Goal: Transaction & Acquisition: Book appointment/travel/reservation

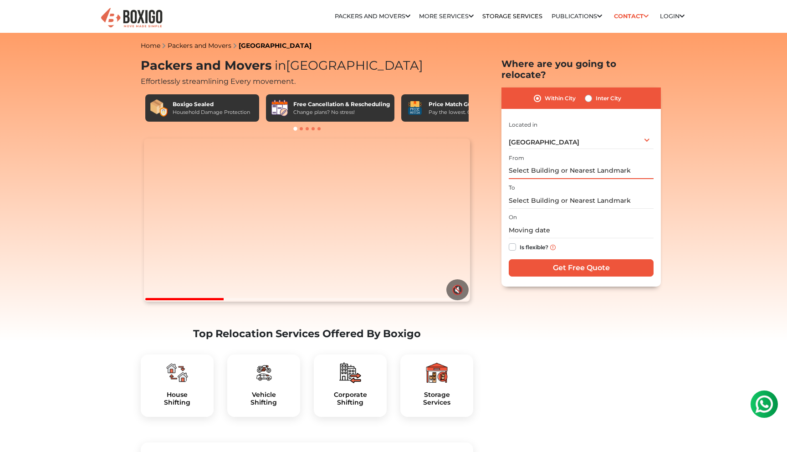
click at [540, 163] on input "text" at bounding box center [581, 171] width 145 height 16
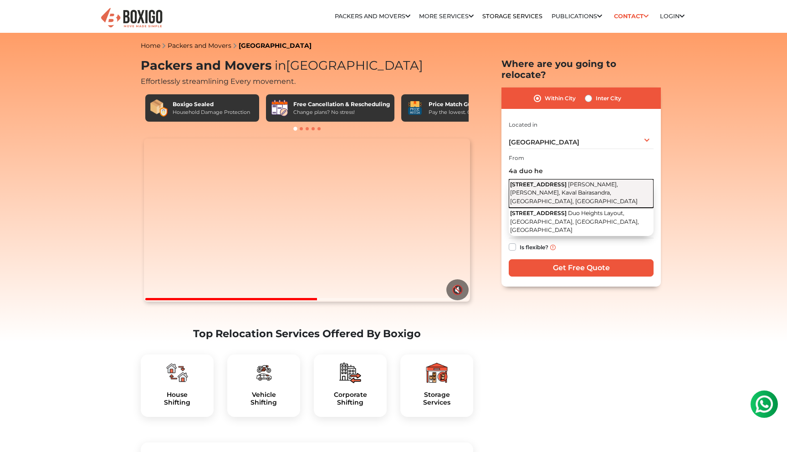
click at [556, 186] on button "[STREET_ADDRESS][PERSON_NAME]" at bounding box center [581, 193] width 145 height 29
type input "[STREET_ADDRESS][PERSON_NAME]"
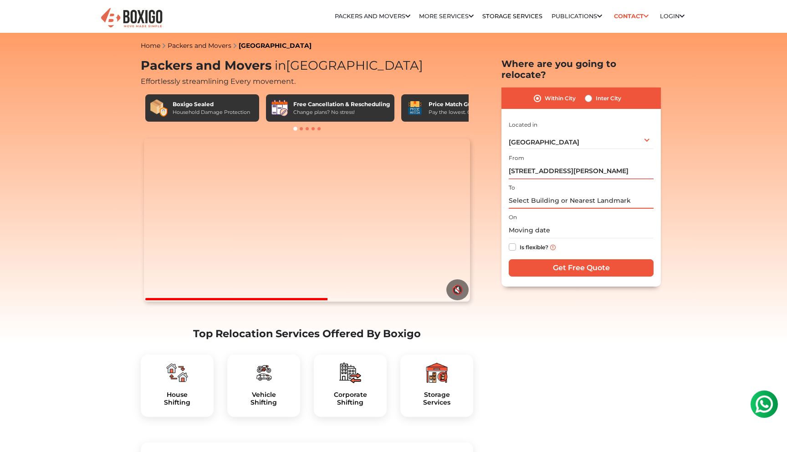
click at [546, 195] on input "text" at bounding box center [581, 201] width 145 height 16
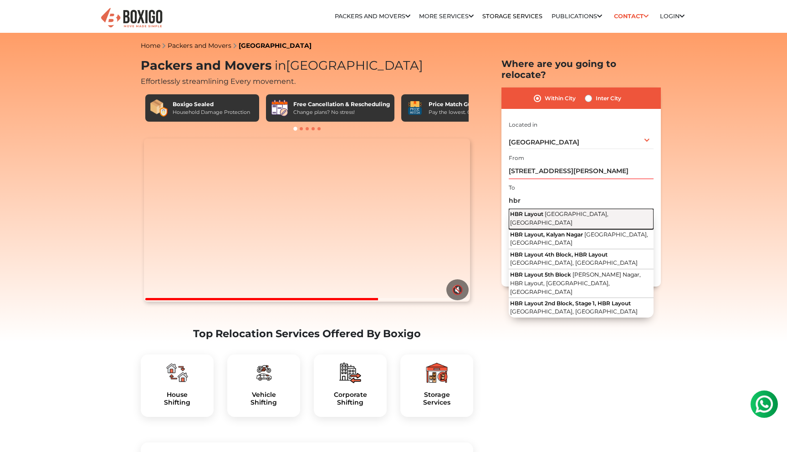
click at [569, 210] on span "[GEOGRAPHIC_DATA], [GEOGRAPHIC_DATA]" at bounding box center [559, 217] width 98 height 15
type input "HBR Layout, [GEOGRAPHIC_DATA], [GEOGRAPHIC_DATA]"
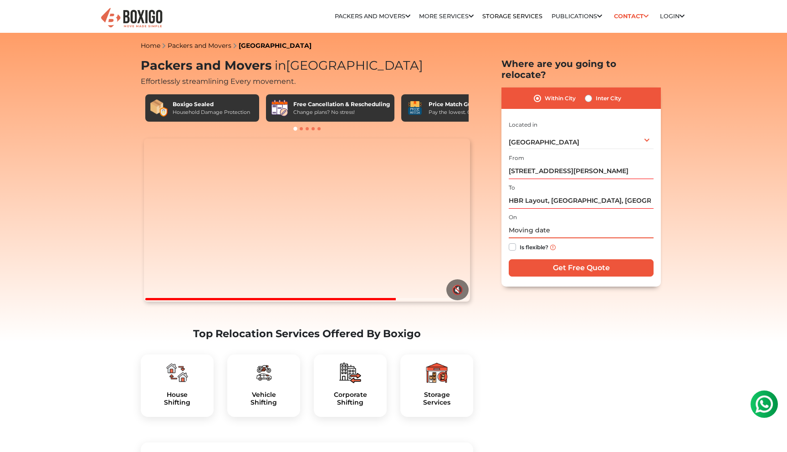
click at [523, 222] on input "text" at bounding box center [581, 230] width 145 height 16
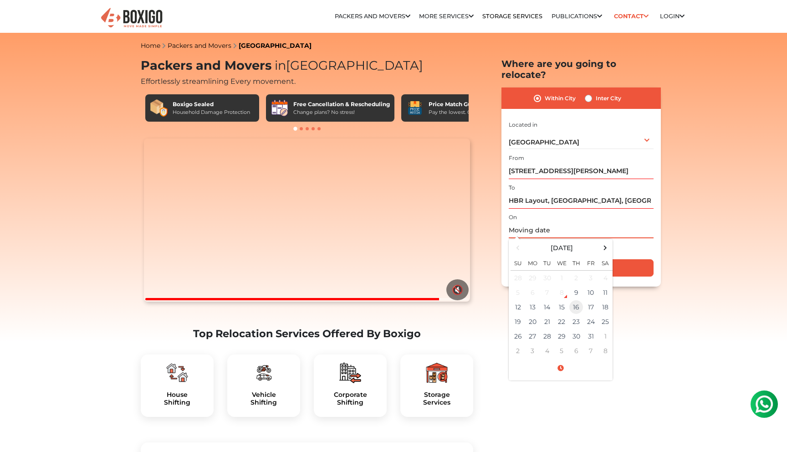
click at [580, 300] on td "16" at bounding box center [576, 307] width 15 height 15
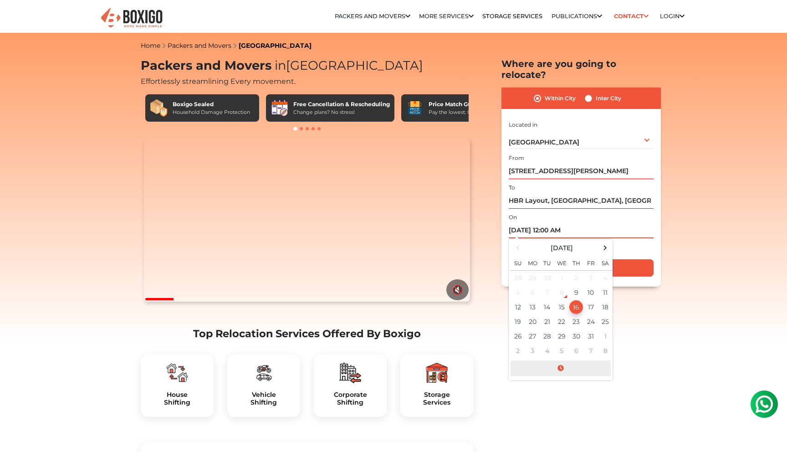
click at [561, 360] on span at bounding box center [560, 368] width 100 height 16
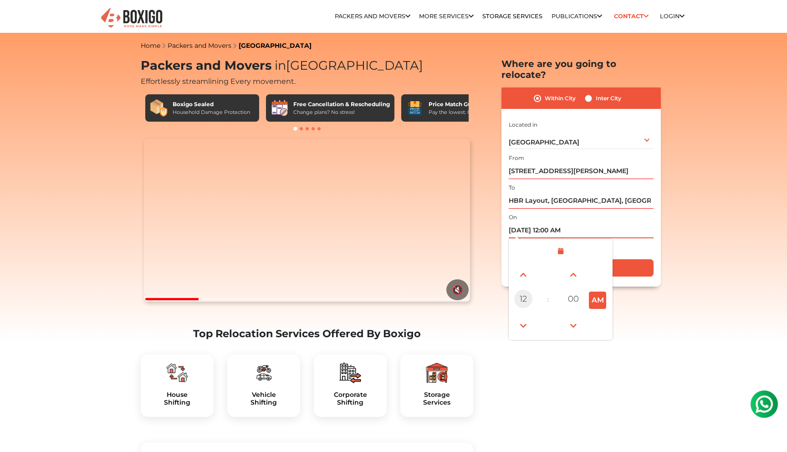
click at [525, 290] on span "12" at bounding box center [523, 299] width 18 height 18
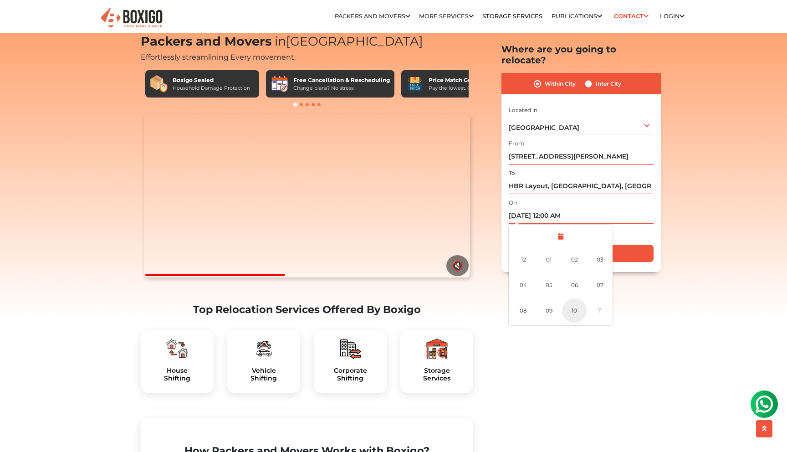
scroll to position [25, 0]
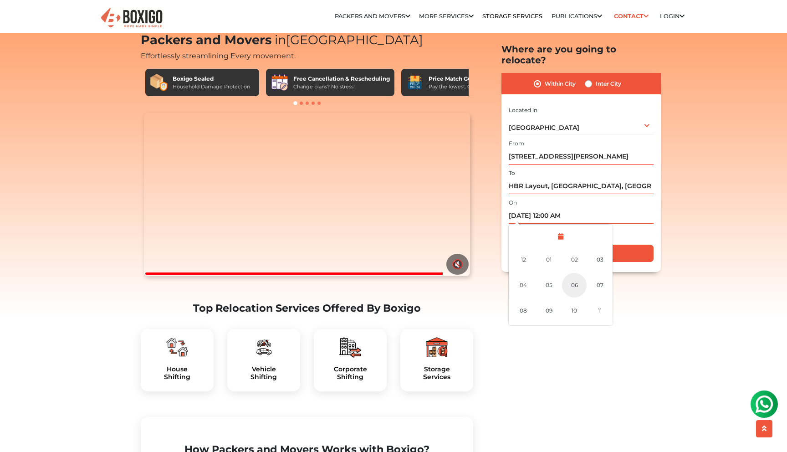
click at [573, 274] on div "06" at bounding box center [574, 285] width 25 height 25
type input "[DATE] 6:00 AM"
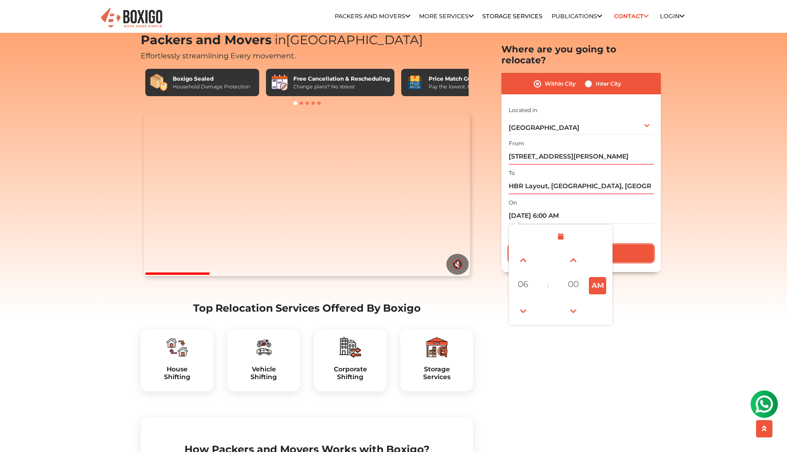
click at [634, 244] on input "Get Free Quote" at bounding box center [581, 252] width 145 height 17
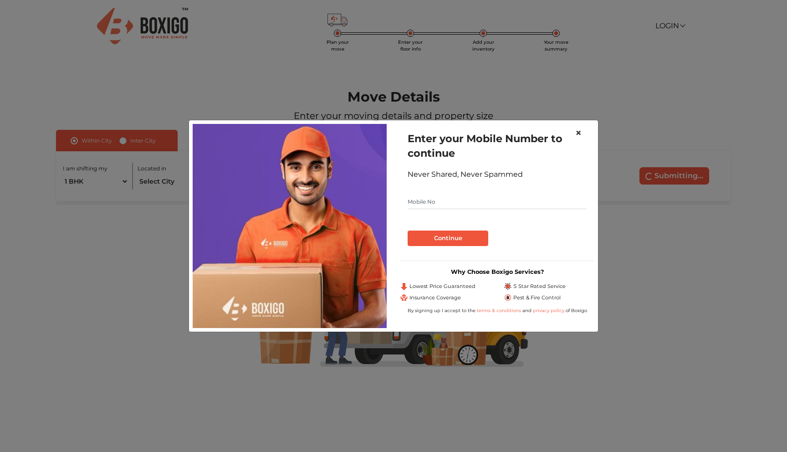
click at [578, 134] on span "×" at bounding box center [578, 132] width 6 height 13
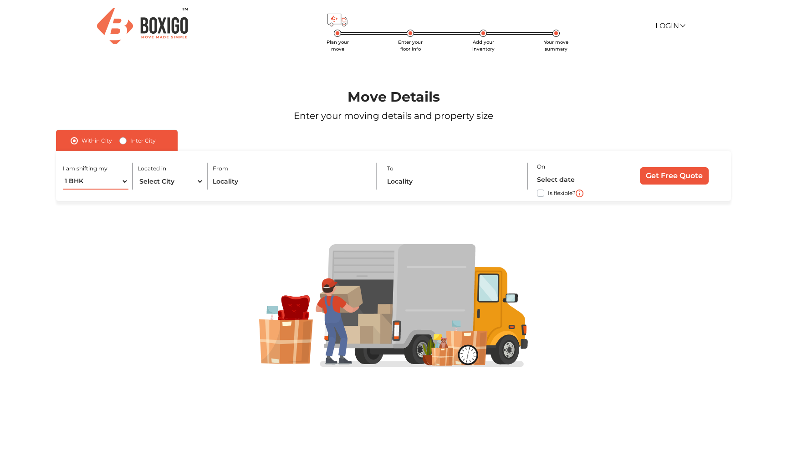
click at [93, 174] on select "1 BHK 2 BHK 3 BHK 3 + BHK FEW ITEMS" at bounding box center [96, 181] width 66 height 16
select select "2 BHK"
click at [63, 173] on select "1 BHK 2 BHK 3 BHK 3 + BHK FEW ITEMS" at bounding box center [96, 181] width 66 height 16
click at [149, 185] on select "Select City Bangalore Bengaluru Bhopal Bhubaneswar Chennai Coimbatore Cuttack D…" at bounding box center [171, 181] width 66 height 16
select select "[GEOGRAPHIC_DATA]"
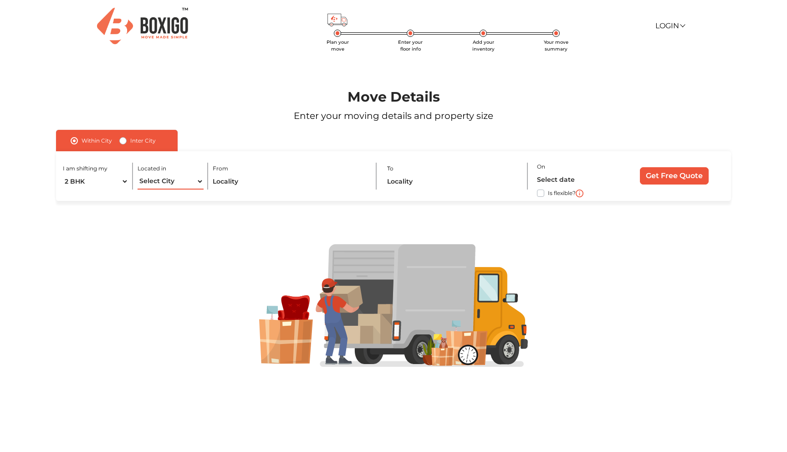
click at [138, 173] on select "Select City Bangalore Bengaluru Bhopal Bhubaneswar Chennai Coimbatore Cuttack D…" at bounding box center [171, 181] width 66 height 16
click at [229, 182] on input "text" at bounding box center [290, 181] width 154 height 16
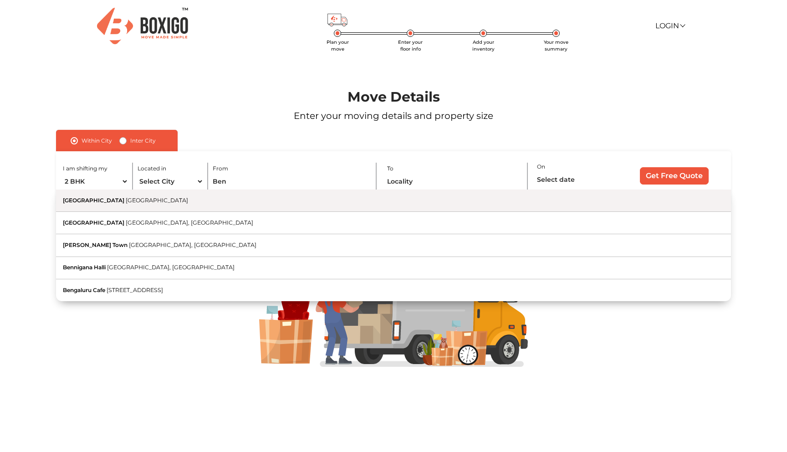
click at [216, 196] on button "Bengaluru Karnataka" at bounding box center [393, 200] width 675 height 22
type input "[GEOGRAPHIC_DATA], [GEOGRAPHIC_DATA]"
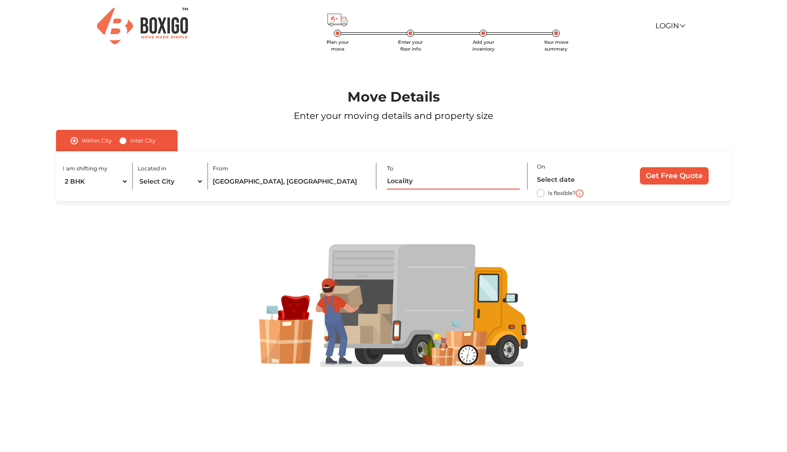
click at [422, 178] on input "text" at bounding box center [453, 181] width 132 height 16
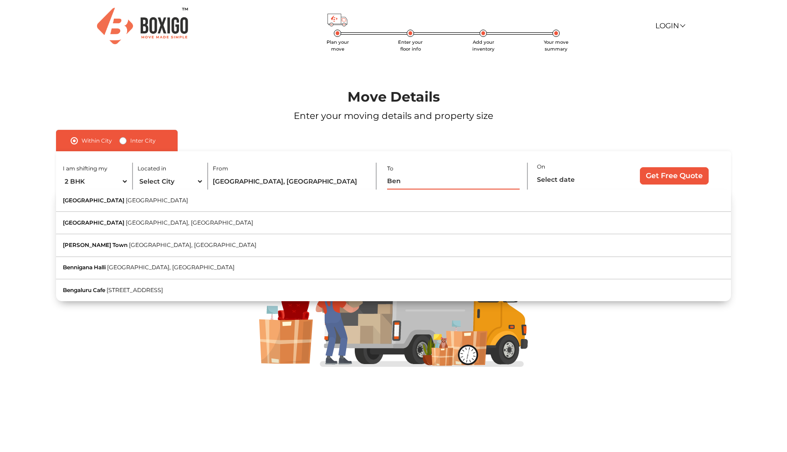
type input "Ben"
click at [297, 181] on input "[GEOGRAPHIC_DATA], [GEOGRAPHIC_DATA]" at bounding box center [290, 181] width 154 height 16
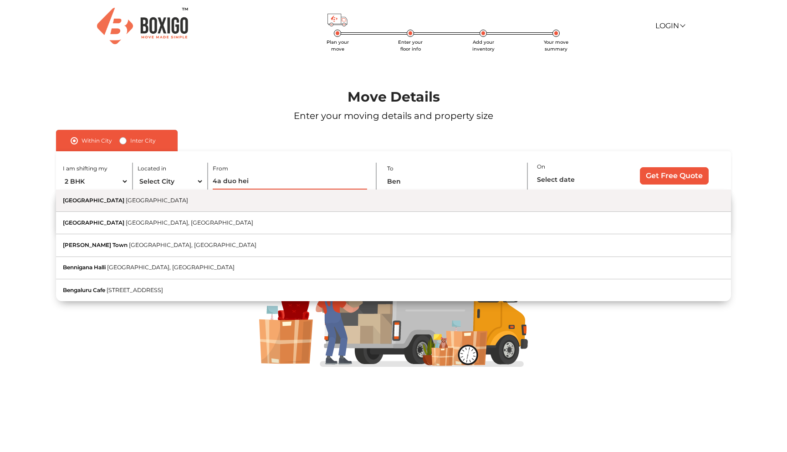
type input "4a duo hei"
click at [261, 198] on button "Bengaluru Karnataka" at bounding box center [393, 200] width 675 height 22
type input "[GEOGRAPHIC_DATA], [GEOGRAPHIC_DATA]"
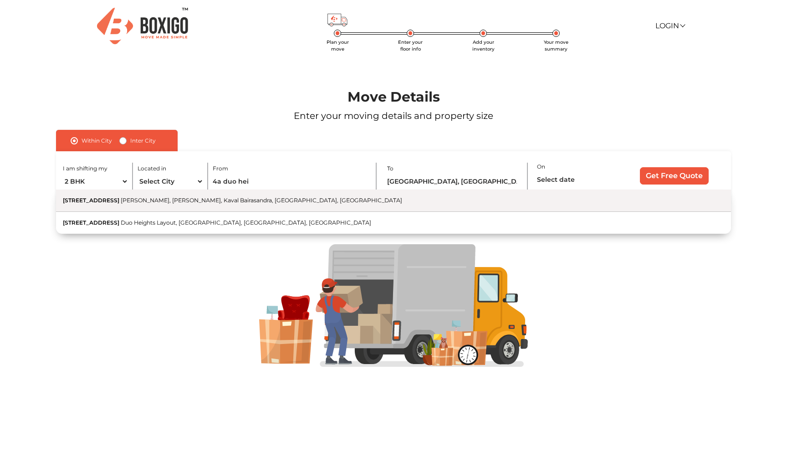
click at [204, 203] on span "[PERSON_NAME], [PERSON_NAME], Kaval Bairasandra, [GEOGRAPHIC_DATA], [GEOGRAPHIC…" at bounding box center [261, 200] width 281 height 7
type input "[STREET_ADDRESS][PERSON_NAME]"
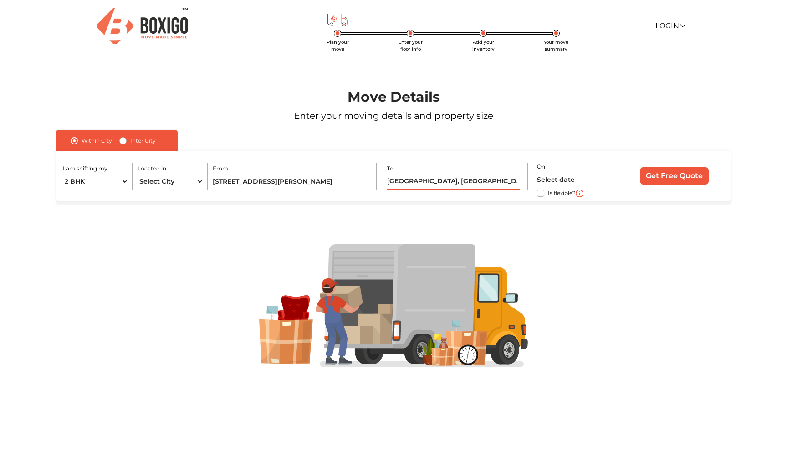
click at [427, 186] on input "[GEOGRAPHIC_DATA], [GEOGRAPHIC_DATA]" at bounding box center [453, 181] width 132 height 16
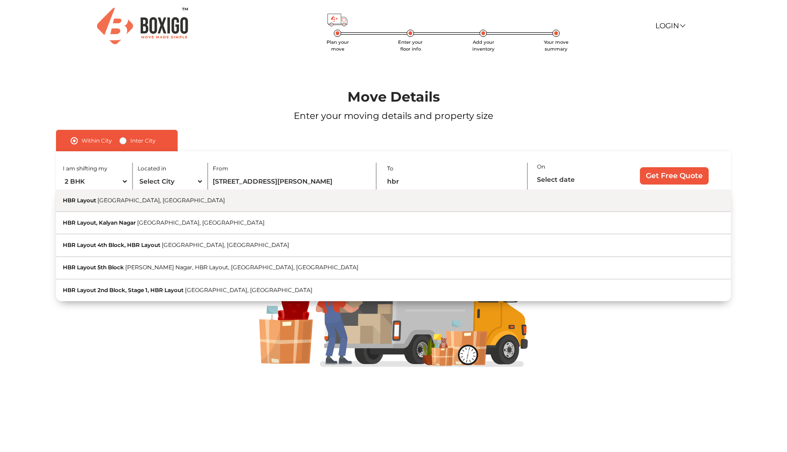
click at [385, 205] on button "HBR Layout Bengaluru, Karnataka" at bounding box center [393, 200] width 675 height 22
type input "HBR Layout, [GEOGRAPHIC_DATA], [GEOGRAPHIC_DATA]"
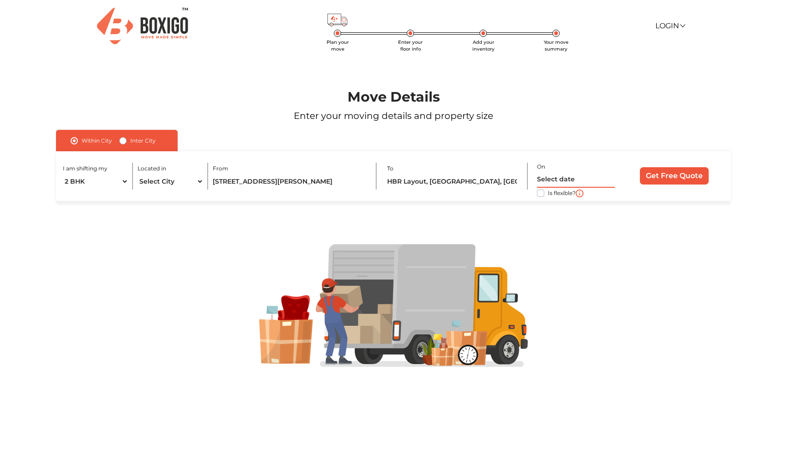
click at [570, 183] on input "text" at bounding box center [576, 180] width 78 height 16
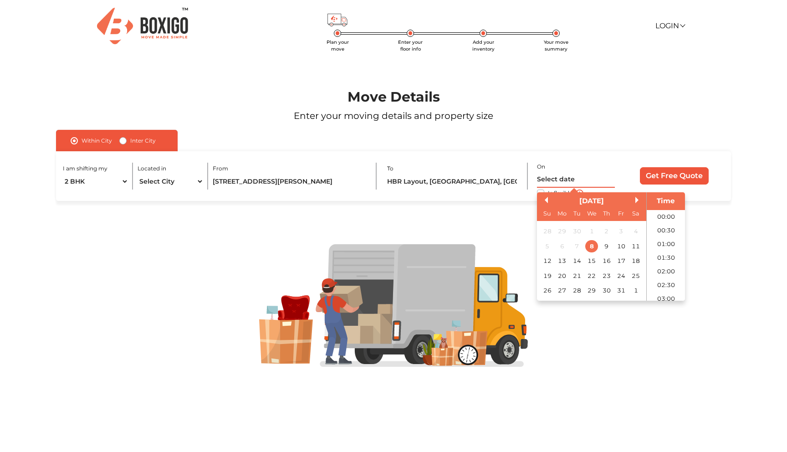
scroll to position [221, 0]
click at [603, 262] on div "16" at bounding box center [606, 261] width 12 height 12
click at [667, 229] on li "06:00" at bounding box center [666, 231] width 39 height 14
type input "16/10/2025 6:00 AM"
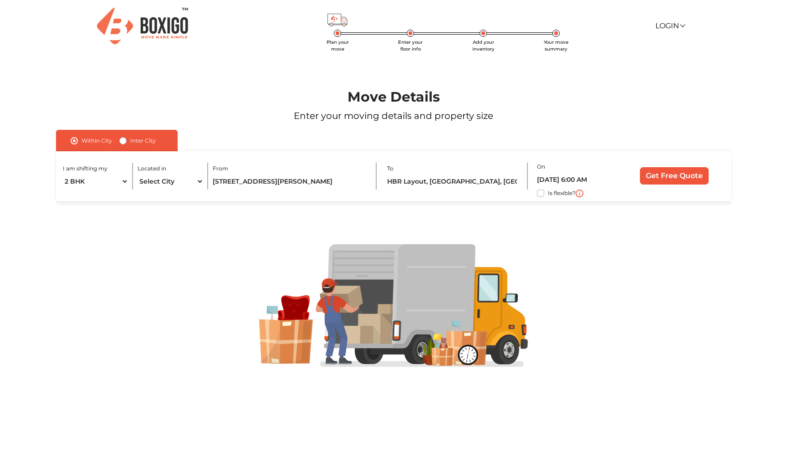
click at [667, 229] on div at bounding box center [394, 306] width 738 height 210
click at [648, 177] on input "Get Free Quote" at bounding box center [674, 175] width 69 height 17
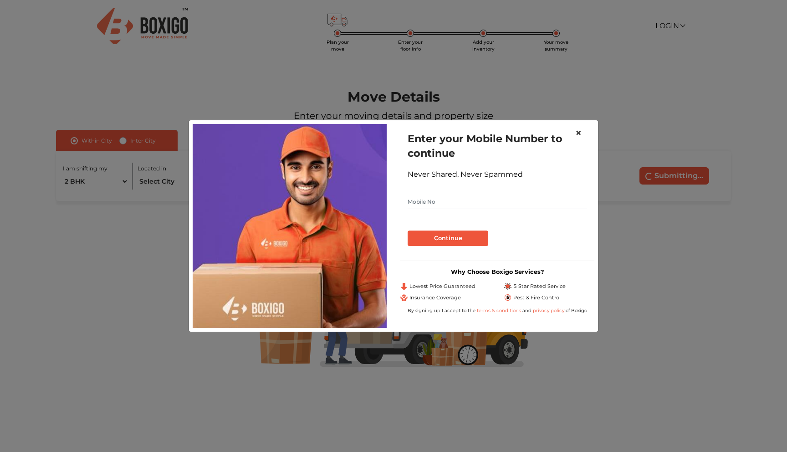
click at [577, 131] on span "×" at bounding box center [578, 132] width 6 height 13
